Goal: Task Accomplishment & Management: Manage account settings

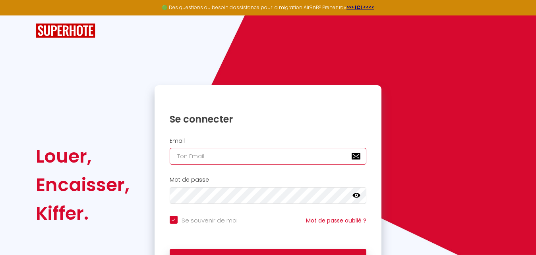
click at [243, 153] on input "email" at bounding box center [268, 156] width 197 height 17
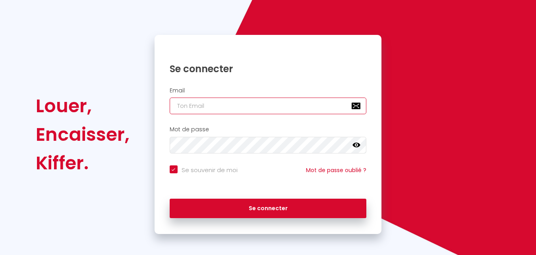
scroll to position [53, 0]
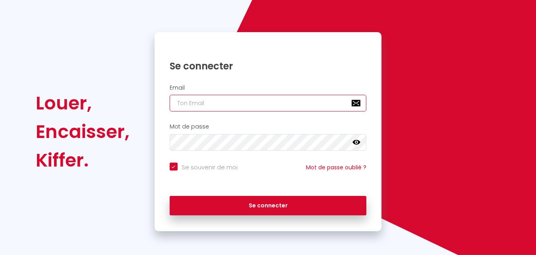
type input "c"
checkbox input "true"
type input "co"
checkbox input "true"
type input "con"
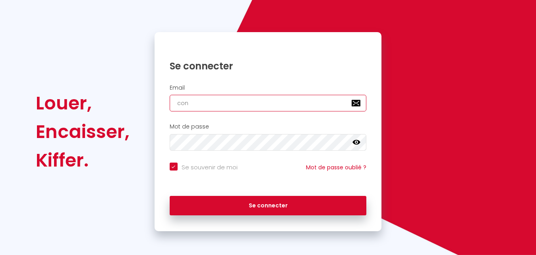
checkbox input "true"
type input "cont"
checkbox input "true"
type input "conta"
checkbox input "true"
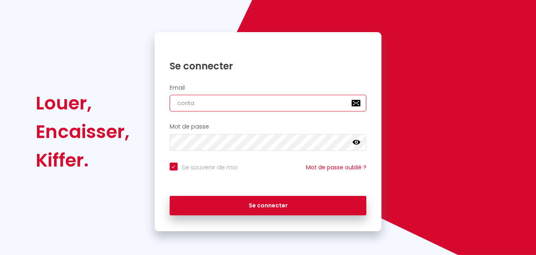
type input "contac"
checkbox input "true"
type input "contact"
checkbox input "true"
type input "contact@"
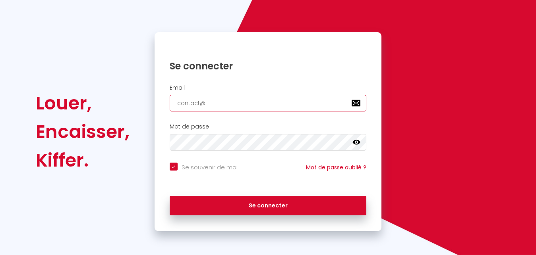
checkbox input "true"
type input "contact@j"
checkbox input "true"
type input "contact@jp"
checkbox input "true"
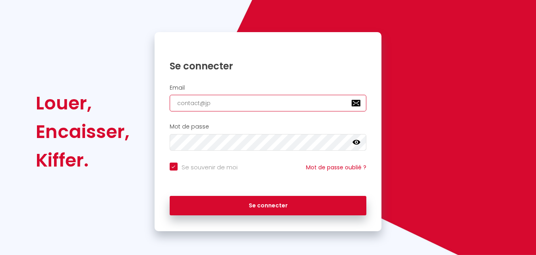
type input "contact@jpb"
checkbox input "true"
type input "contact@jpbv"
checkbox input "true"
type input "contact@jpbv."
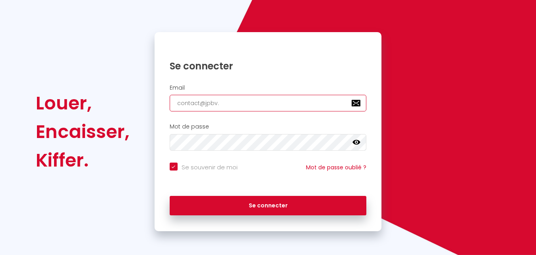
checkbox input "true"
type input "contact@jpbv.f"
checkbox input "true"
type input "[EMAIL_ADDRESS][DOMAIN_NAME]"
checkbox input "true"
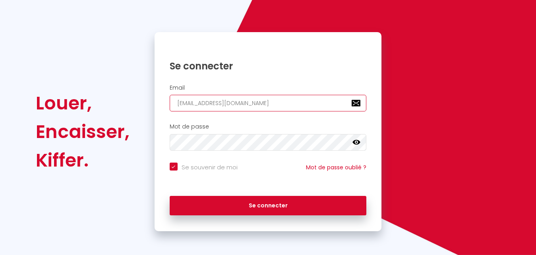
type input "[EMAIL_ADDRESS][DOMAIN_NAME]"
click at [359, 143] on icon at bounding box center [356, 142] width 8 height 5
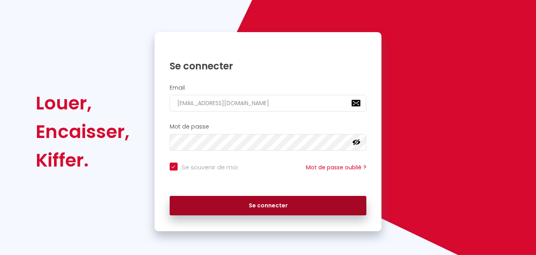
click at [249, 210] on button "Se connecter" at bounding box center [268, 206] width 197 height 20
checkbox input "true"
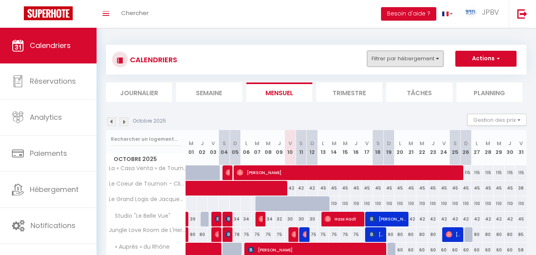
click at [424, 63] on button "Filtrer par hébergement" at bounding box center [405, 59] width 76 height 16
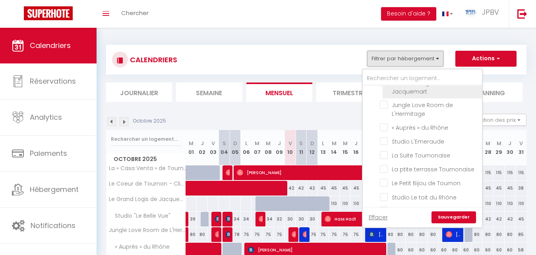
scroll to position [95, 0]
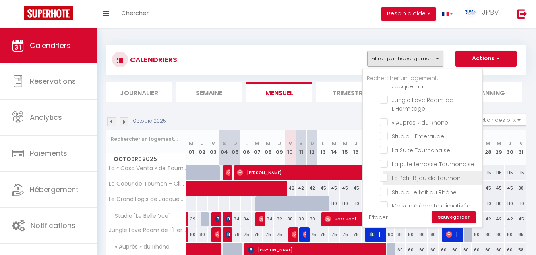
click at [418, 177] on input "Le Petit Bijou de Tournon" at bounding box center [429, 177] width 99 height 8
checkbox input "true"
checkbox input "false"
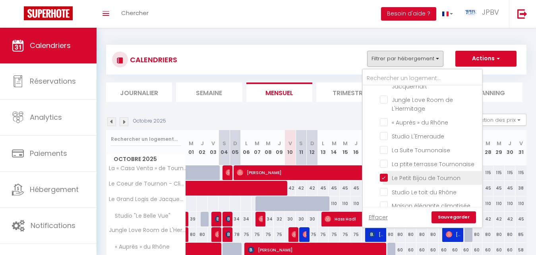
checkbox input "false"
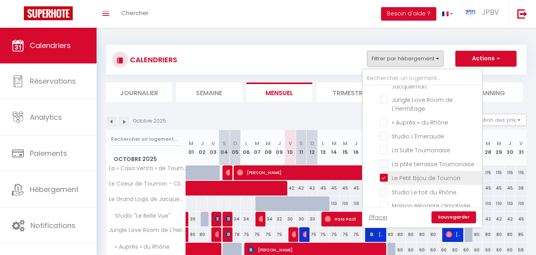
checkbox input "false"
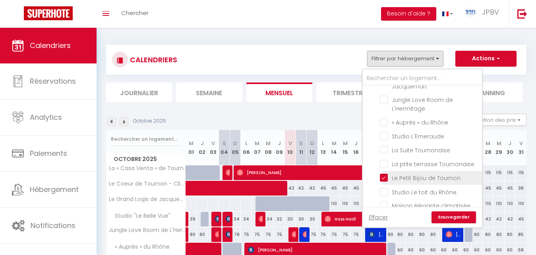
checkbox input "false"
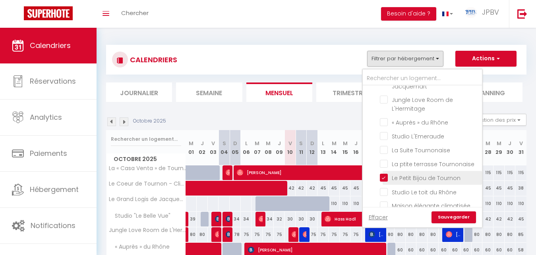
checkbox input "false"
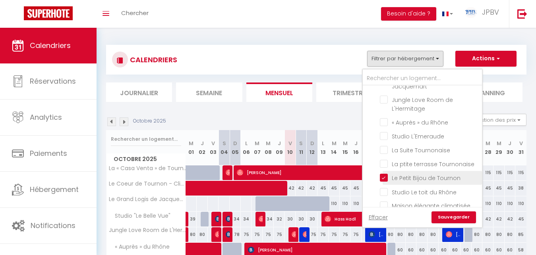
checkbox input "false"
click at [453, 219] on link "Sauvegarder" at bounding box center [453, 218] width 44 height 12
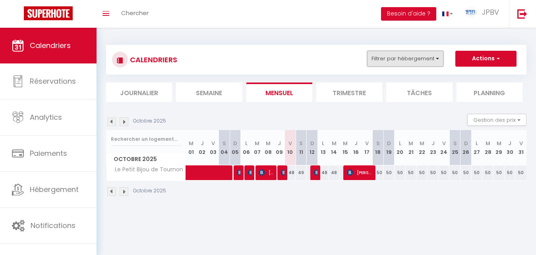
click at [437, 59] on button "Filtrer par hébergement" at bounding box center [405, 59] width 76 height 16
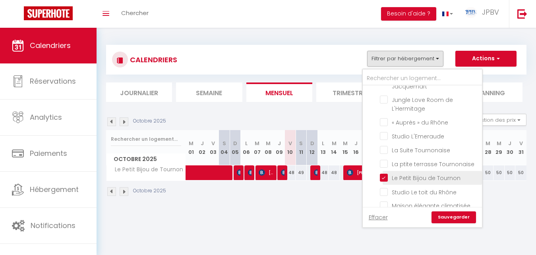
click at [386, 177] on input "Le Petit Bijou de Tournon" at bounding box center [429, 177] width 99 height 8
checkbox input "false"
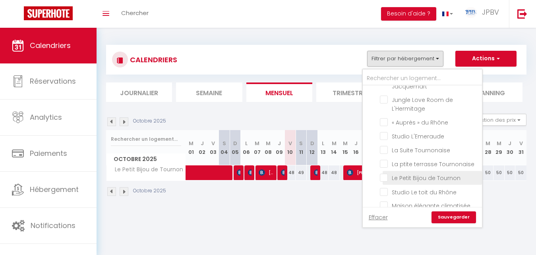
checkbox input "false"
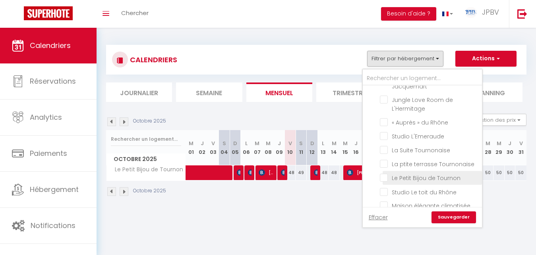
checkbox input "false"
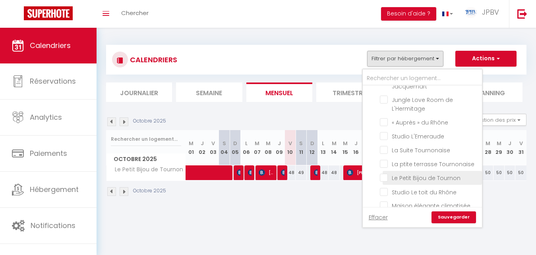
checkbox input "false"
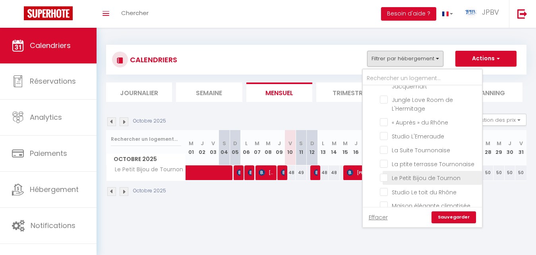
checkbox input "false"
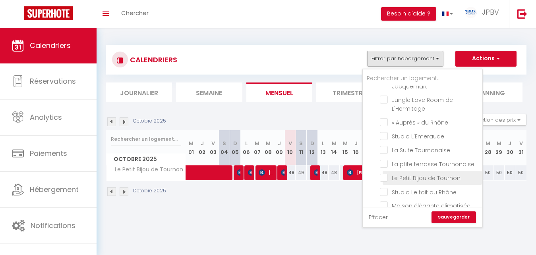
checkbox input "false"
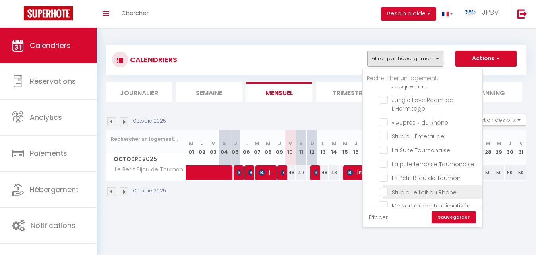
click at [416, 193] on input "Studio Le toit du Rhône" at bounding box center [429, 191] width 99 height 8
checkbox input "true"
checkbox input "false"
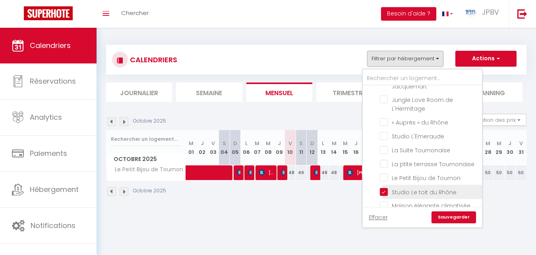
checkbox input "false"
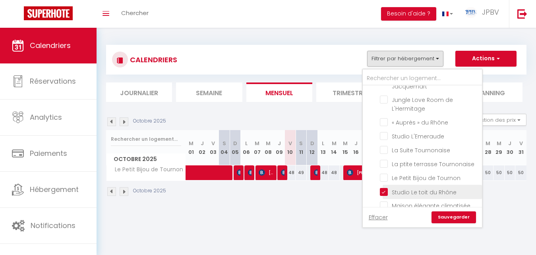
checkbox input "false"
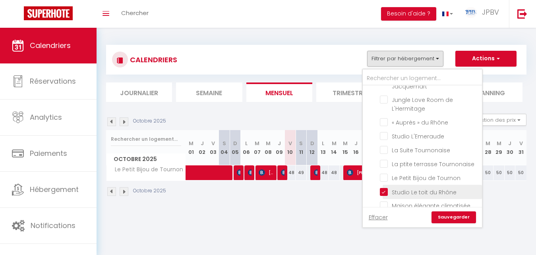
checkbox input "false"
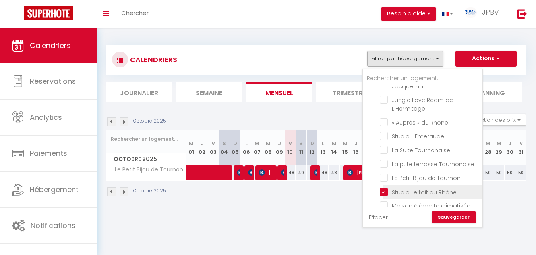
checkbox input "false"
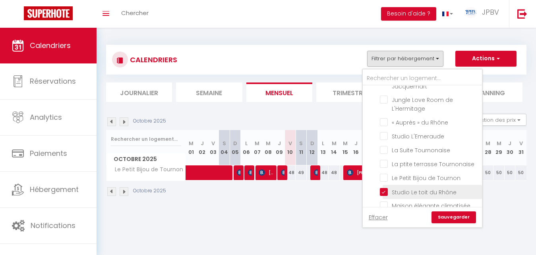
checkbox input "false"
click at [457, 214] on link "Sauvegarder" at bounding box center [453, 218] width 44 height 12
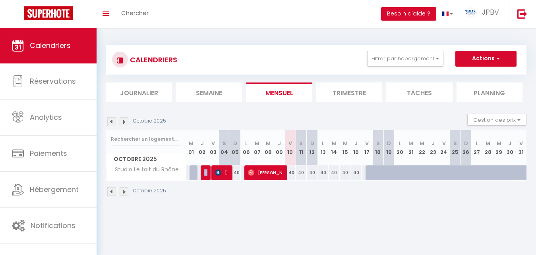
drag, startPoint x: 192, startPoint y: 173, endPoint x: 212, endPoint y: 173, distance: 20.2
click at [197, 173] on div "35" at bounding box center [191, 173] width 12 height 15
type input "35"
type input "Mer 01 Octobre 2025"
type input "Jeu 02 Octobre 2025"
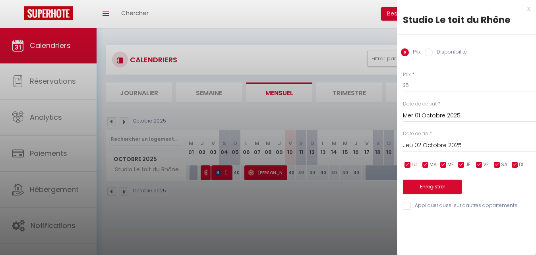
click at [527, 10] on div "x" at bounding box center [463, 9] width 133 height 10
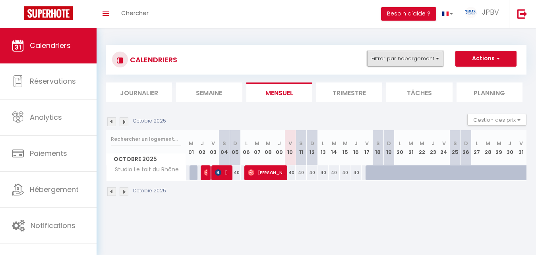
click at [433, 61] on button "Filtrer par hébergement" at bounding box center [405, 59] width 76 height 16
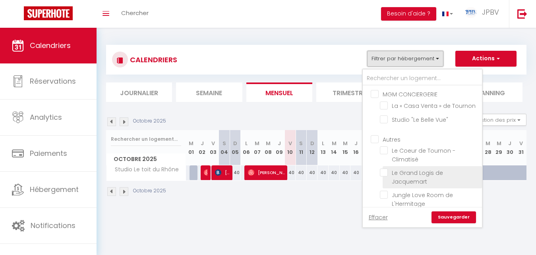
scroll to position [143, 0]
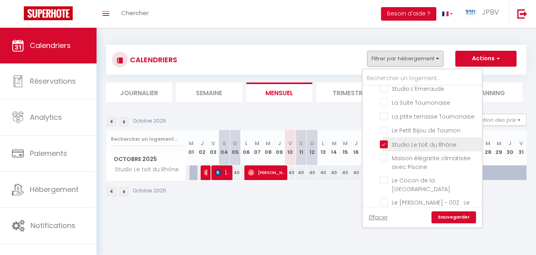
click at [385, 144] on input "Studio Le toit du Rhône" at bounding box center [429, 144] width 99 height 8
checkbox input "false"
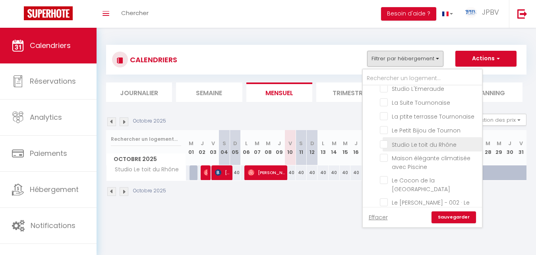
checkbox input "false"
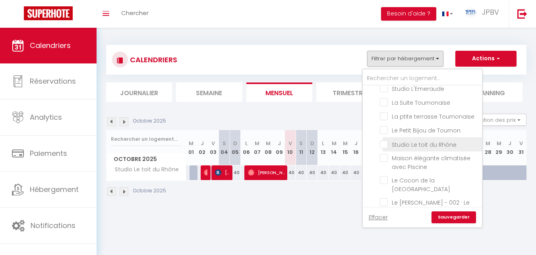
checkbox input "false"
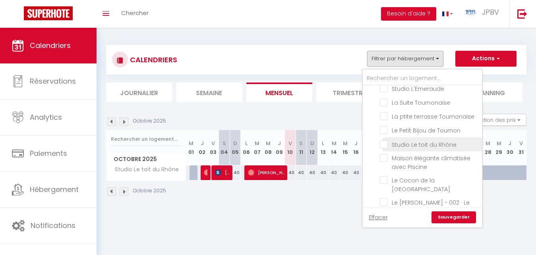
checkbox input "false"
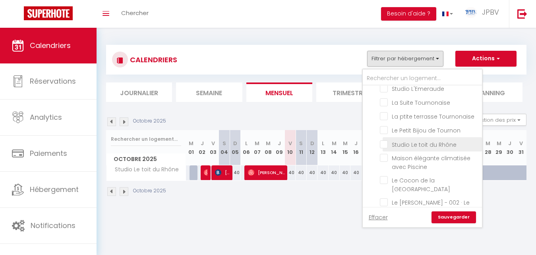
checkbox input "false"
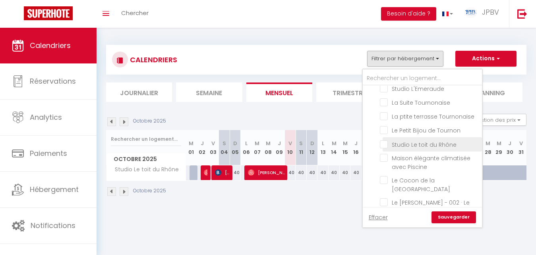
checkbox input "false"
click at [457, 218] on link "Sauvegarder" at bounding box center [453, 218] width 44 height 12
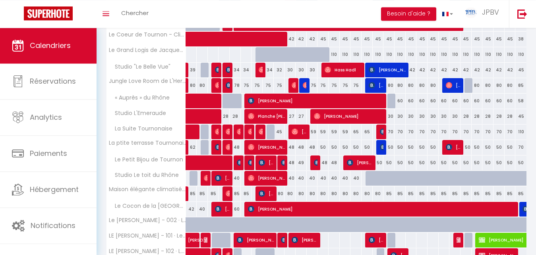
scroll to position [162, 0]
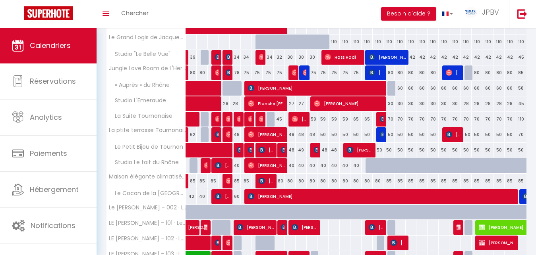
click at [300, 185] on div "80" at bounding box center [300, 181] width 11 height 15
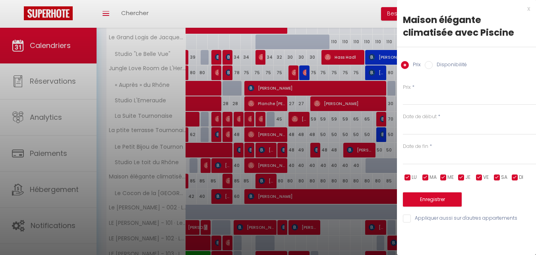
type input "80"
type input "Sam 11 Octobre 2025"
type input "Dim 12 Octobre 2025"
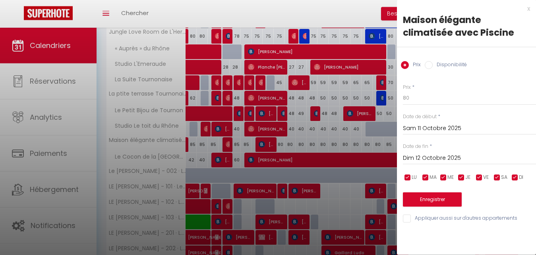
scroll to position [202, 0]
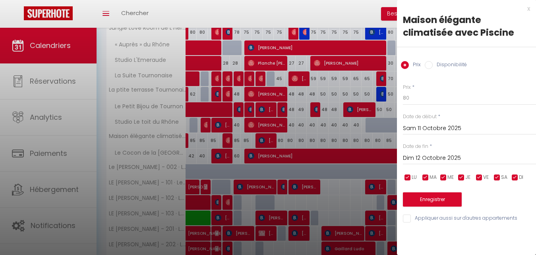
click at [530, 8] on div "x Maison élégante climatisée avec Piscine Prix Disponibilité Prix * 80 Statut *…" at bounding box center [466, 115] width 139 height 231
click at [527, 10] on div "x" at bounding box center [463, 9] width 133 height 10
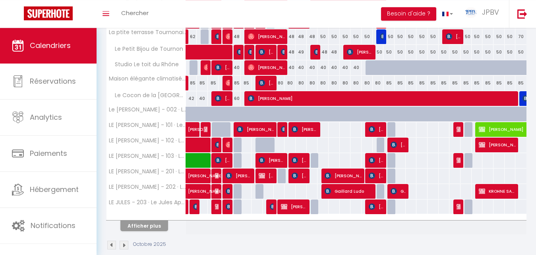
scroll to position [272, 0]
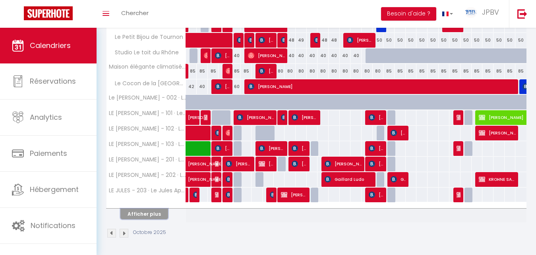
click at [146, 215] on button "Afficher plus" at bounding box center [144, 214] width 48 height 11
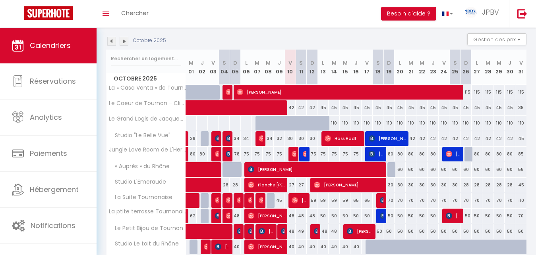
scroll to position [81, 0]
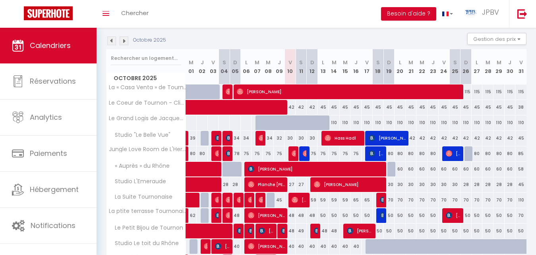
drag, startPoint x: 331, startPoint y: 125, endPoint x: 383, endPoint y: 123, distance: 52.8
click at [339, 123] on div "110" at bounding box center [334, 123] width 12 height 15
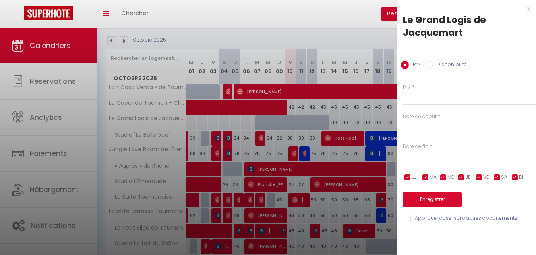
type input "110"
type input "[DATE]"
type input "Mer 15 Octobre 2025"
click at [385, 123] on div at bounding box center [268, 127] width 536 height 255
